Goal: Task Accomplishment & Management: Use online tool/utility

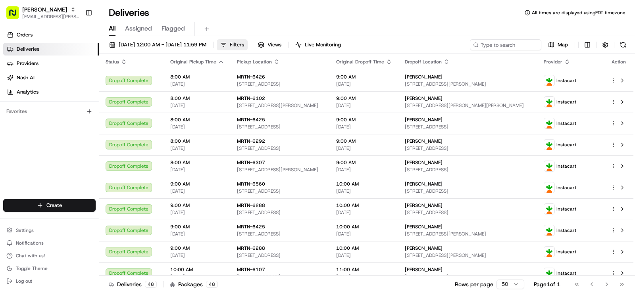
click at [248, 47] on button "Filters" at bounding box center [232, 44] width 31 height 11
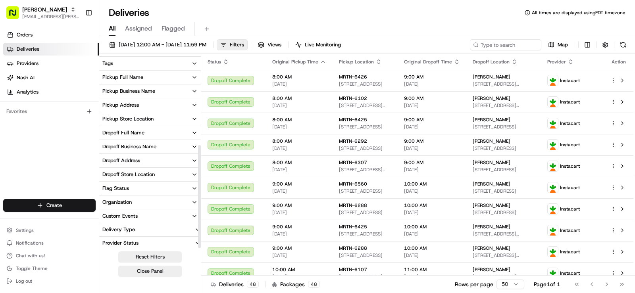
scroll to position [167, 0]
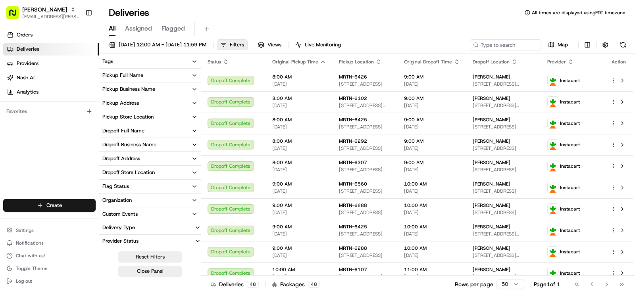
click at [171, 121] on button "Pickup Store Location" at bounding box center [150, 116] width 102 height 13
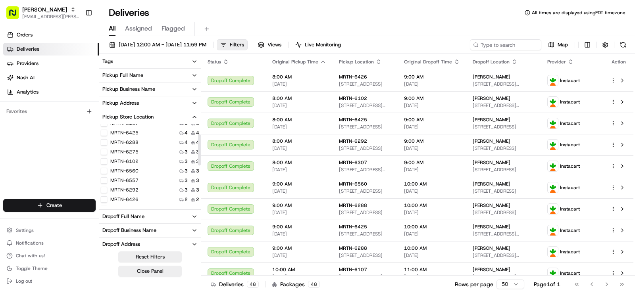
scroll to position [40, 0]
click at [134, 152] on label "MRTN-6560" at bounding box center [124, 153] width 28 height 6
click at [107, 152] on button "MRTN-6560" at bounding box center [104, 153] width 6 height 6
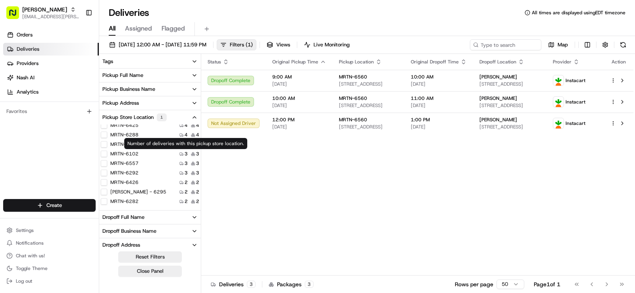
click at [178, 115] on button "Pickup Store Location 1" at bounding box center [150, 117] width 102 height 14
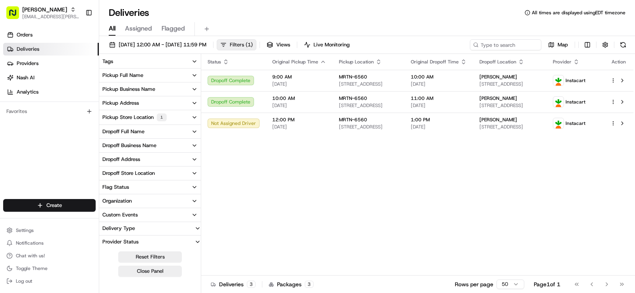
click at [253, 46] on span "Filters ( 1 )" at bounding box center [241, 44] width 23 height 7
